Goal: Complete application form

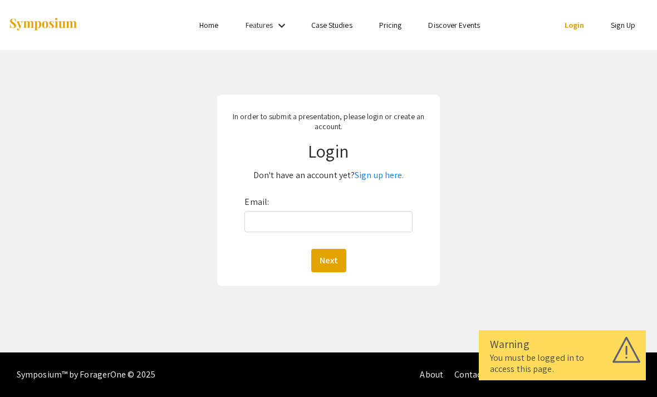
click at [383, 170] on link "Sign up here." at bounding box center [379, 175] width 49 height 12
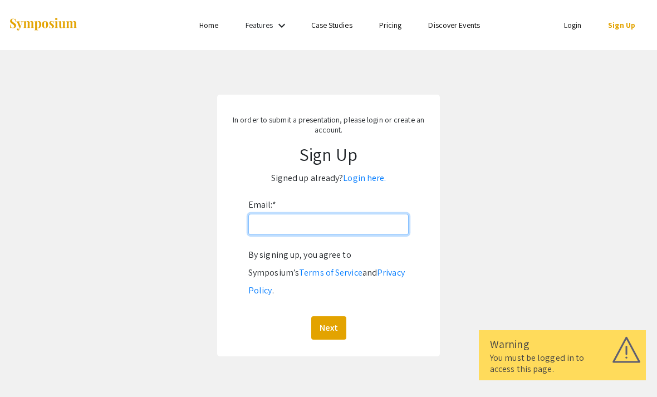
click at [366, 224] on input "Email: *" at bounding box center [328, 224] width 160 height 21
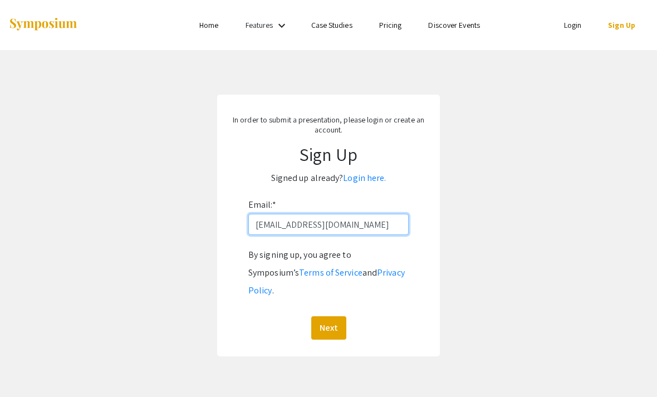
type input "[EMAIL_ADDRESS][DOMAIN_NAME]"
click at [527, 155] on app-signup "In order to submit a presentation, please login or create an account. Sign Up S…" at bounding box center [328, 226] width 657 height 262
click at [328, 316] on button "Next" at bounding box center [328, 327] width 35 height 23
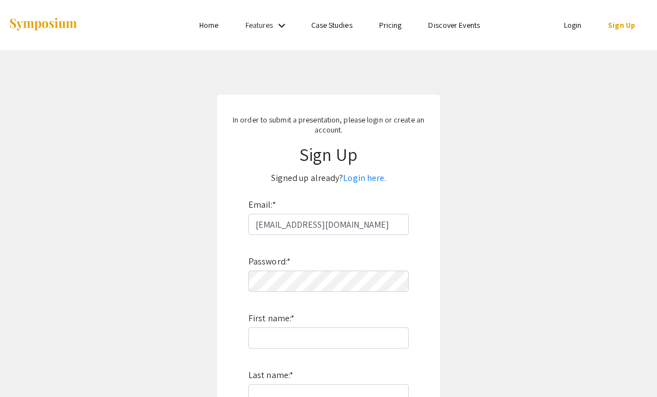
click at [506, 198] on app-signup "In order to submit a presentation, please login or create an account. Sign Up S…" at bounding box center [328, 320] width 657 height 450
click at [365, 335] on input "First name: *" at bounding box center [328, 337] width 160 height 21
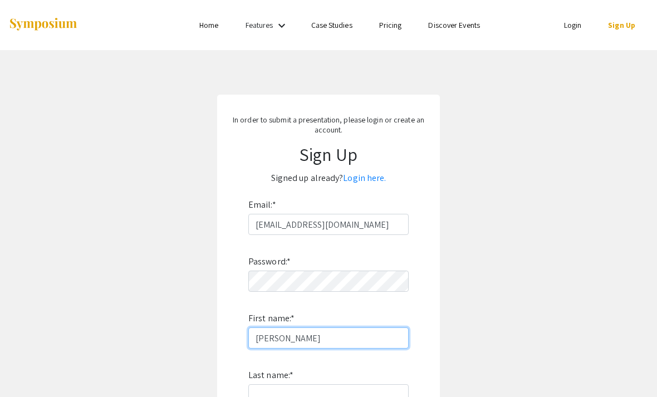
type input "[PERSON_NAME]"
click at [486, 227] on app-signup "In order to submit a presentation, please login or create an account. Sign Up S…" at bounding box center [328, 320] width 657 height 450
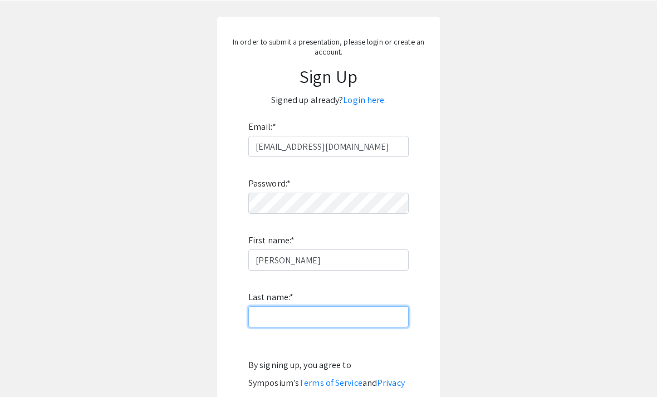
click at [363, 314] on input "Last name: *" at bounding box center [328, 316] width 160 height 21
type input "[PERSON_NAME]"
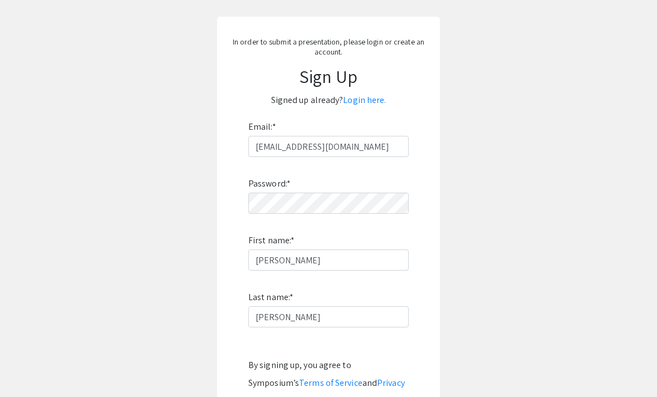
click at [474, 240] on app-signup "In order to submit a presentation, please login or create an account. Sign Up S…" at bounding box center [328, 242] width 657 height 450
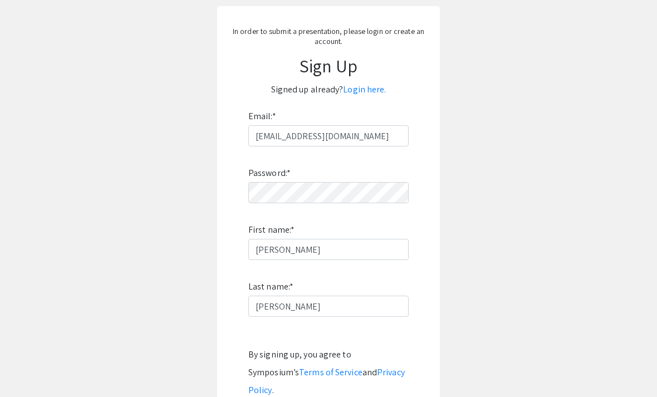
scroll to position [91, 0]
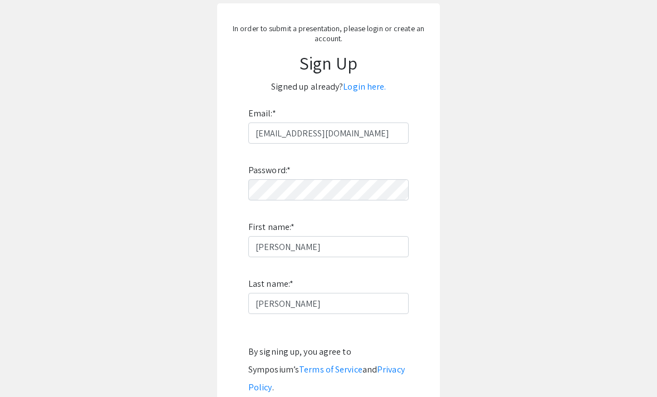
click at [509, 205] on app-signup "In order to submit a presentation, please login or create an account. Sign Up S…" at bounding box center [328, 228] width 657 height 450
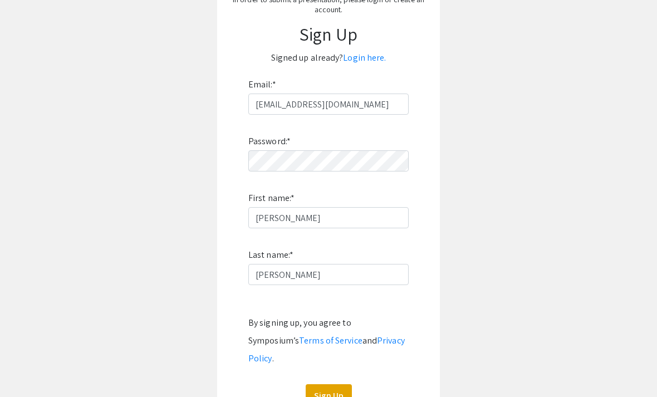
scroll to position [120, 0]
click at [333, 384] on button "Sign Up" at bounding box center [329, 395] width 46 height 23
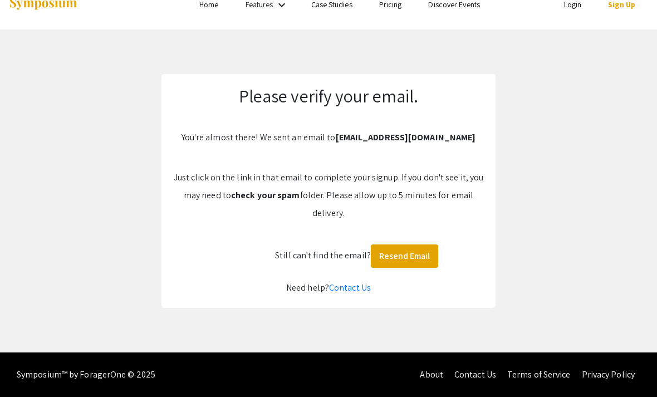
scroll to position [0, 0]
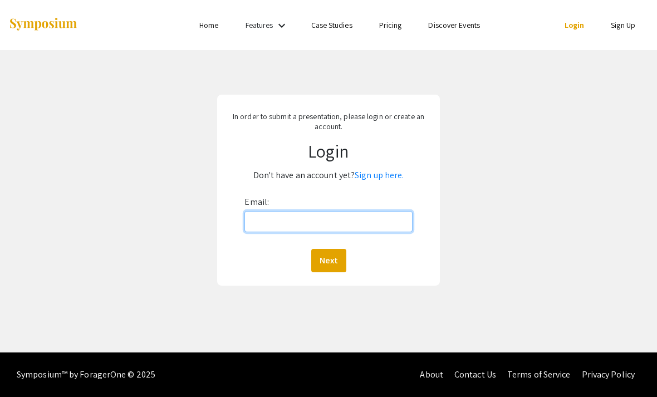
click at [375, 224] on input "Email:" at bounding box center [328, 221] width 168 height 21
type input "[EMAIL_ADDRESS][DOMAIN_NAME]"
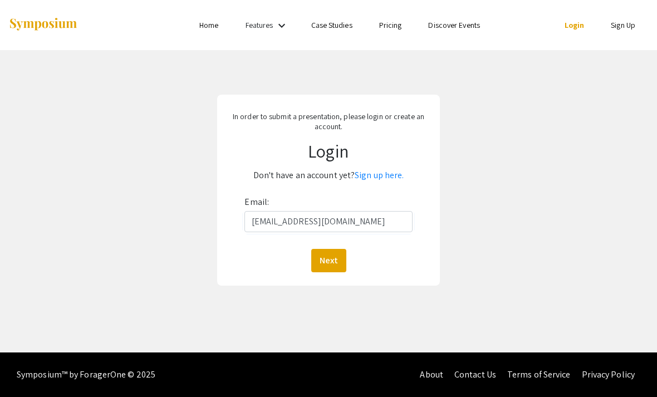
click at [490, 224] on div "In order to submit a presentation, please login or create an account. Login Don…" at bounding box center [328, 190] width 673 height 280
click at [336, 263] on button "Next" at bounding box center [328, 260] width 35 height 23
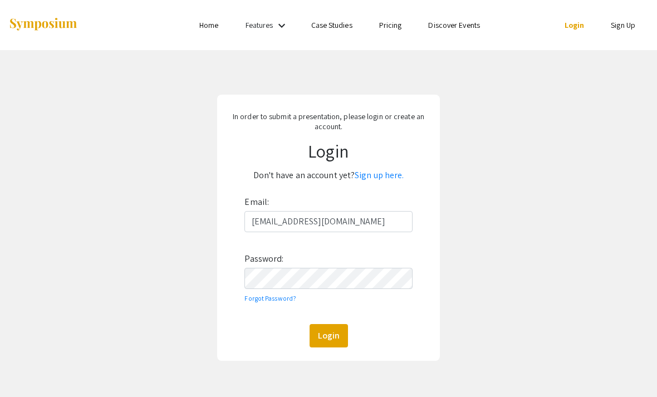
click at [517, 174] on div "In order to submit a presentation, please login or create an account. Login Don…" at bounding box center [328, 227] width 673 height 355
click at [330, 344] on button "Login" at bounding box center [328, 335] width 38 height 23
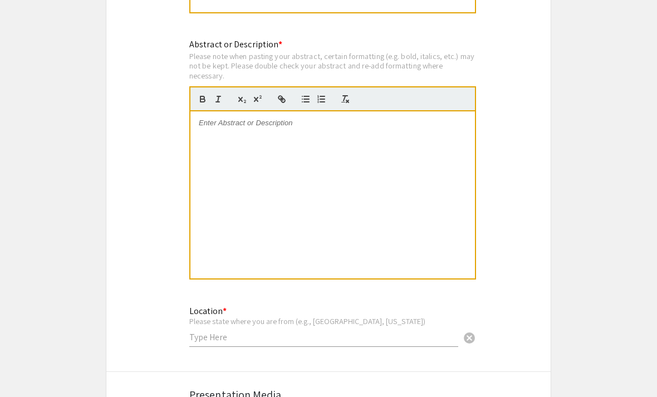
scroll to position [959, 0]
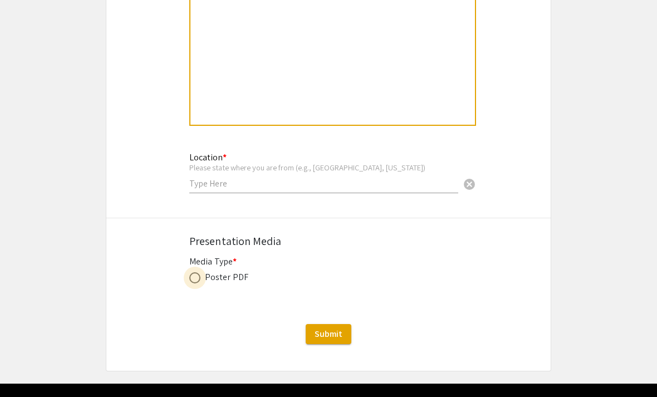
click at [189, 278] on span at bounding box center [194, 277] width 11 height 11
click at [189, 278] on input "radio" at bounding box center [194, 277] width 11 height 11
radio input "true"
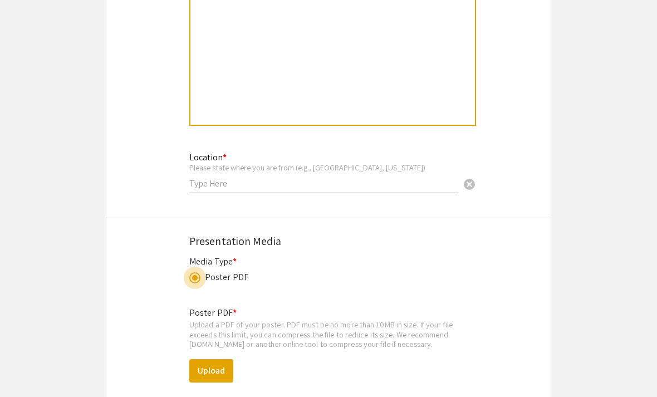
click at [198, 282] on span at bounding box center [194, 277] width 11 height 11
click at [198, 282] on input "radio" at bounding box center [194, 277] width 11 height 11
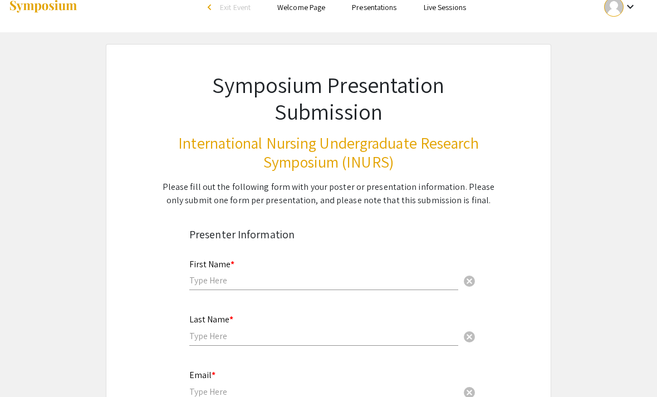
scroll to position [3, 0]
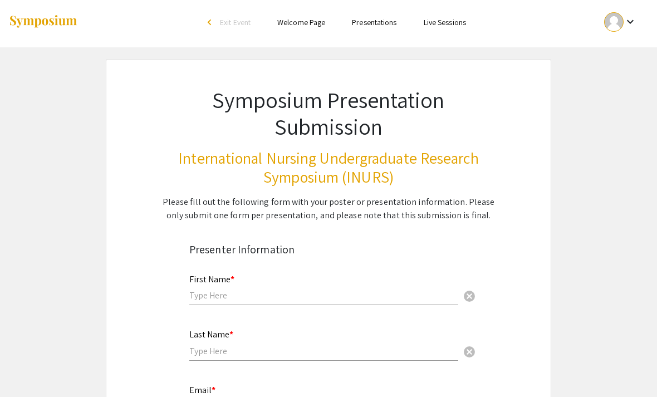
click at [623, 29] on div "keyboard_arrow_down" at bounding box center [620, 21] width 38 height 25
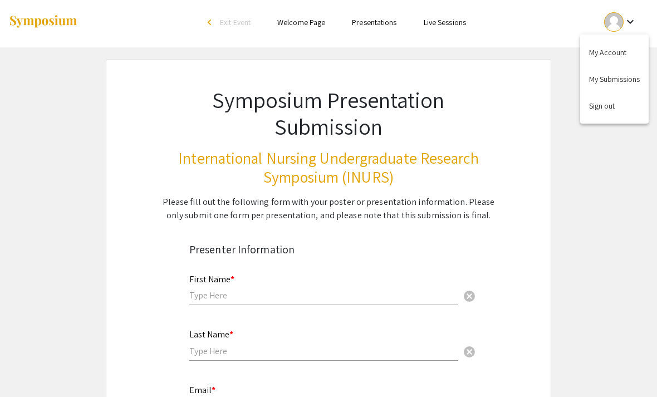
click at [575, 188] on div at bounding box center [328, 198] width 657 height 397
